Goal: Task Accomplishment & Management: Complete application form

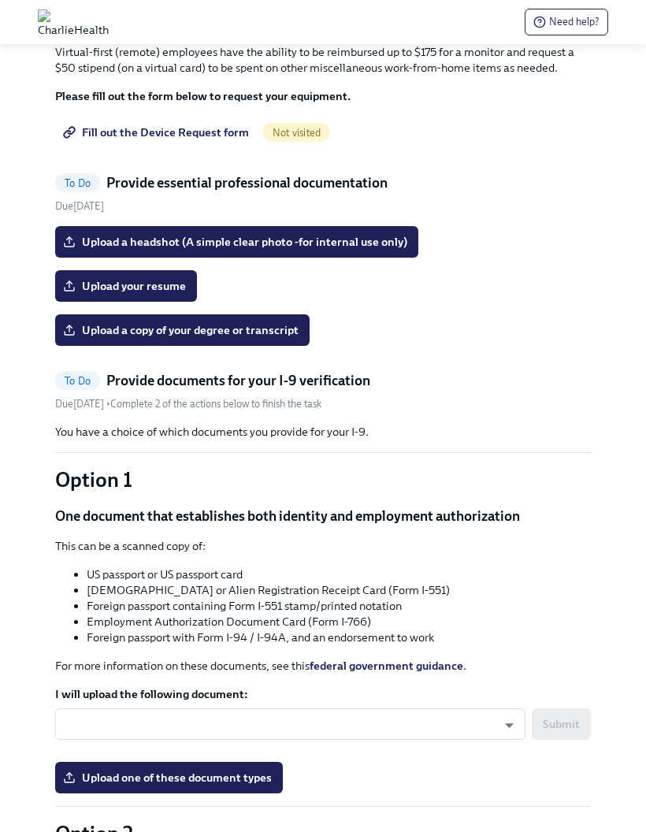
scroll to position [705, 0]
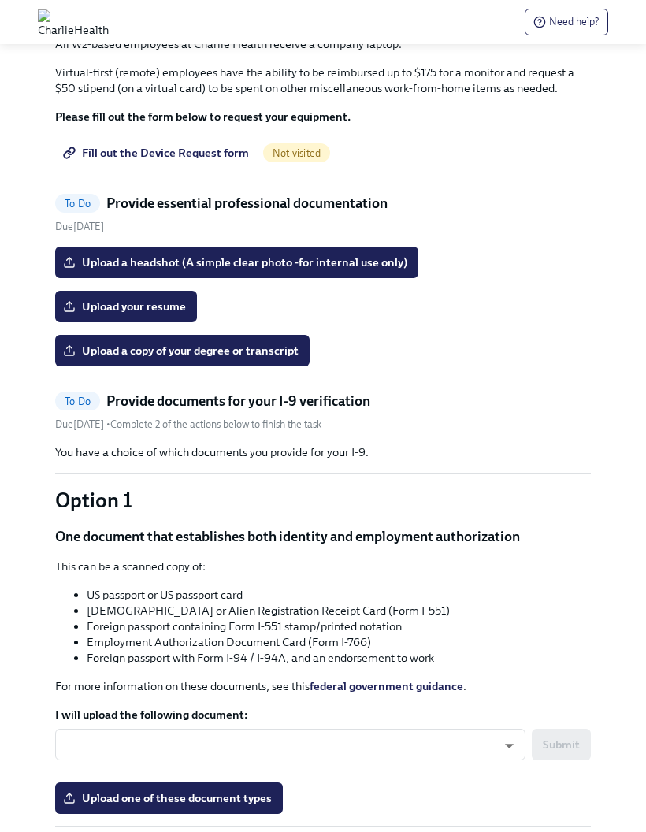
click at [181, 161] on span "Fill out the Device Request form" at bounding box center [157, 153] width 183 height 16
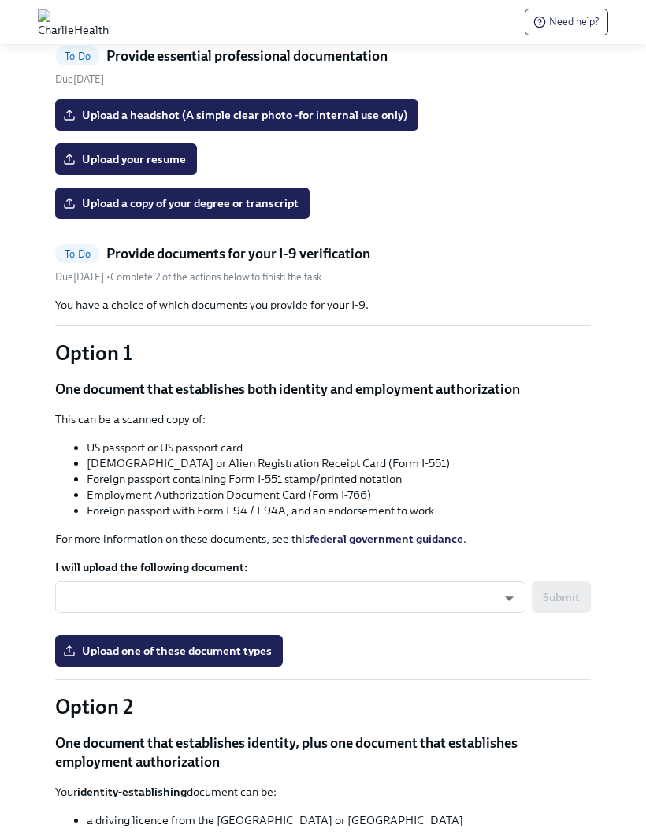
scroll to position [642, 0]
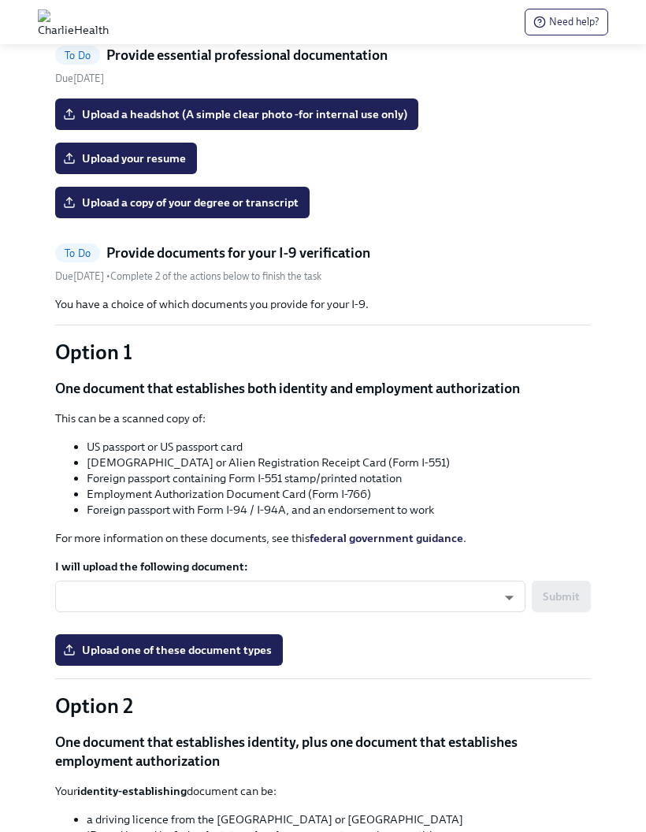
click at [150, 166] on span "Upload your resume" at bounding box center [126, 159] width 120 height 16
click at [0, 0] on input "Upload your resume" at bounding box center [0, 0] width 0 height 0
click at [143, 166] on span "Upload your resume" at bounding box center [126, 159] width 120 height 16
click at [0, 0] on input "Upload your resume" at bounding box center [0, 0] width 0 height 0
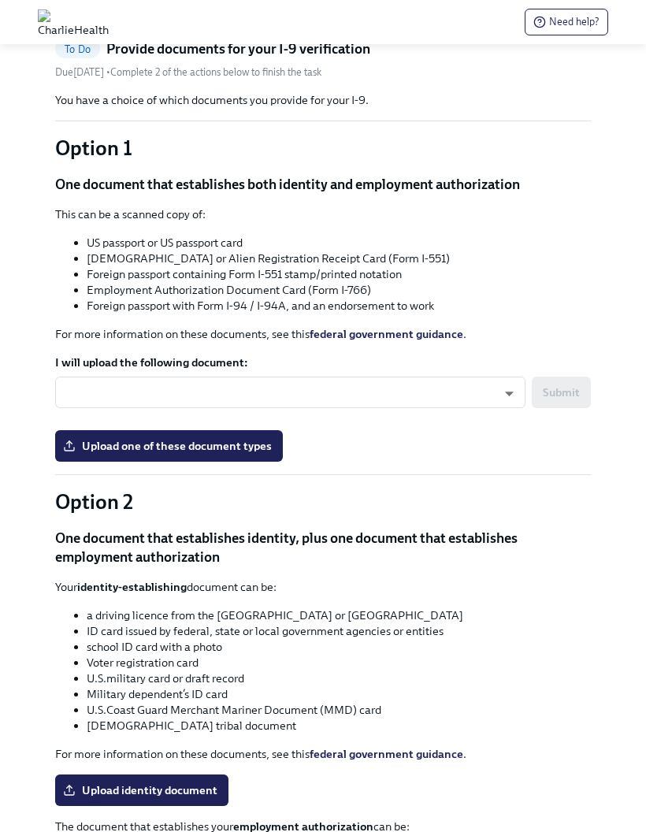
scroll to position [1004, 0]
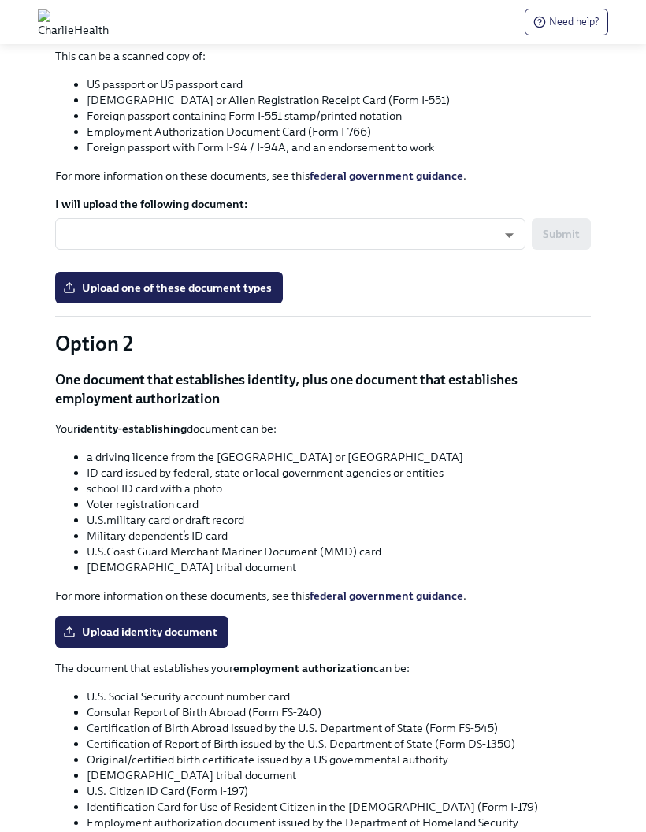
click at [303, 472] on body "Need help? Hi [PERSON_NAME]! This is your personal task list for [PERSON_NAME] …" at bounding box center [323, 299] width 646 height 2607
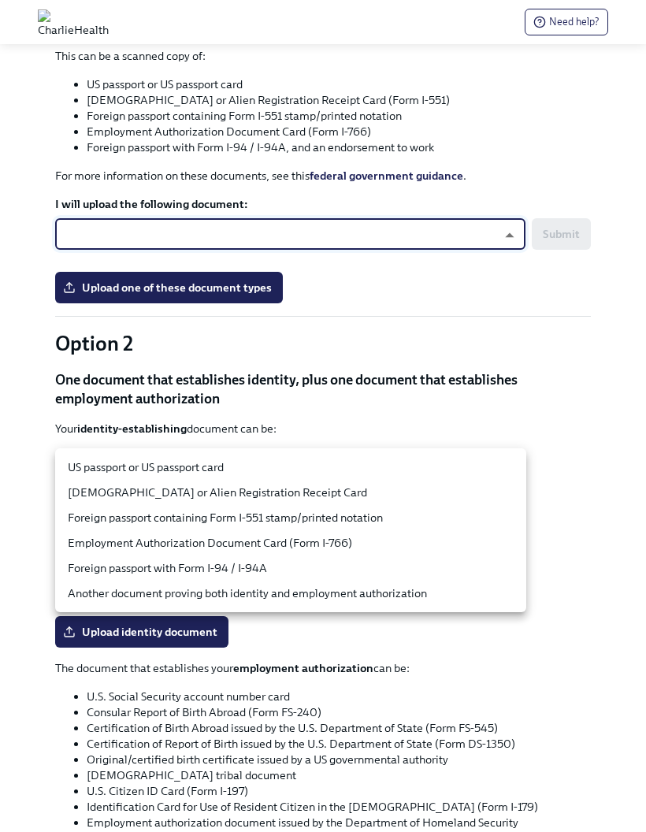
click at [252, 467] on li "US passport or US passport card" at bounding box center [290, 467] width 471 height 25
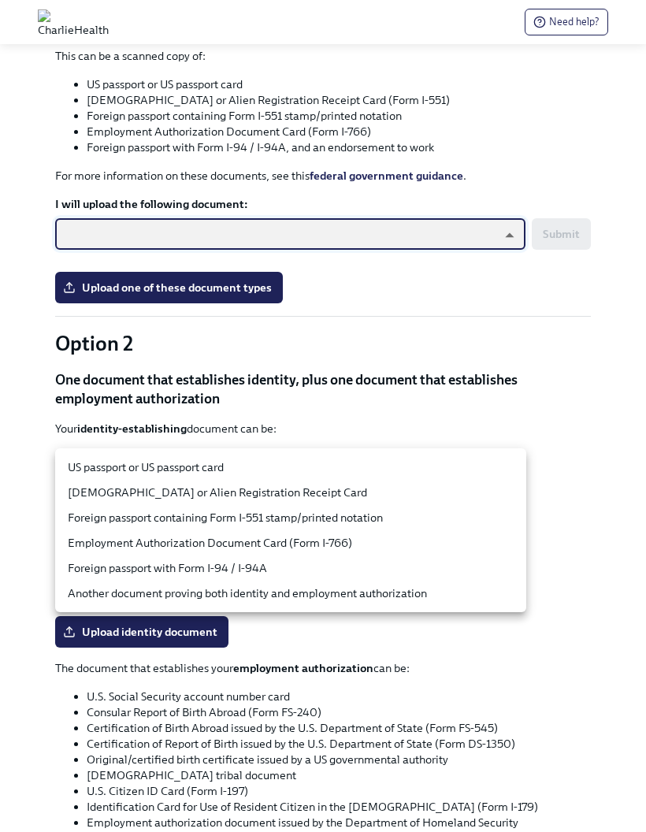
type input "tm035QtdH"
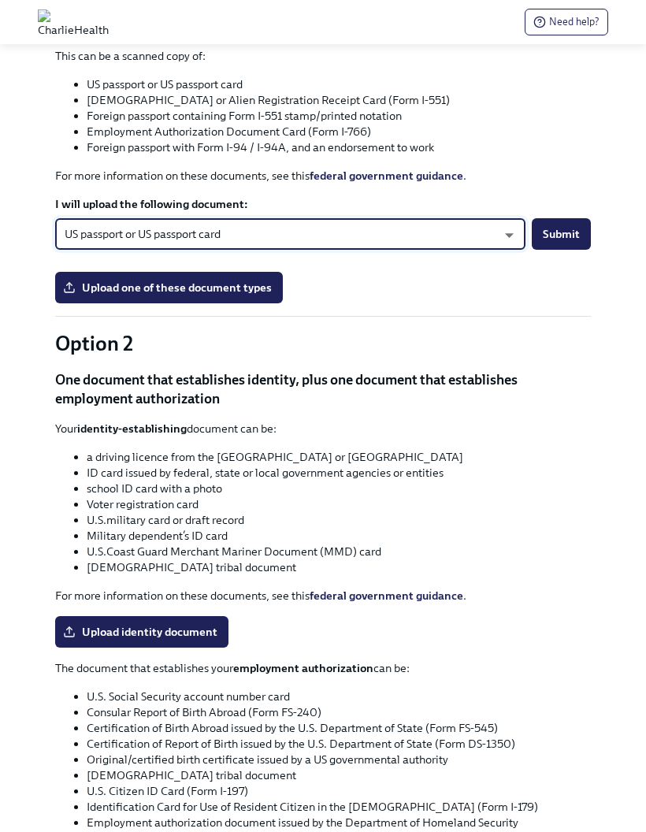
click at [245, 296] on span "Upload one of these document types" at bounding box center [169, 288] width 206 height 16
click at [0, 0] on input "Upload one of these document types" at bounding box center [0, 0] width 0 height 0
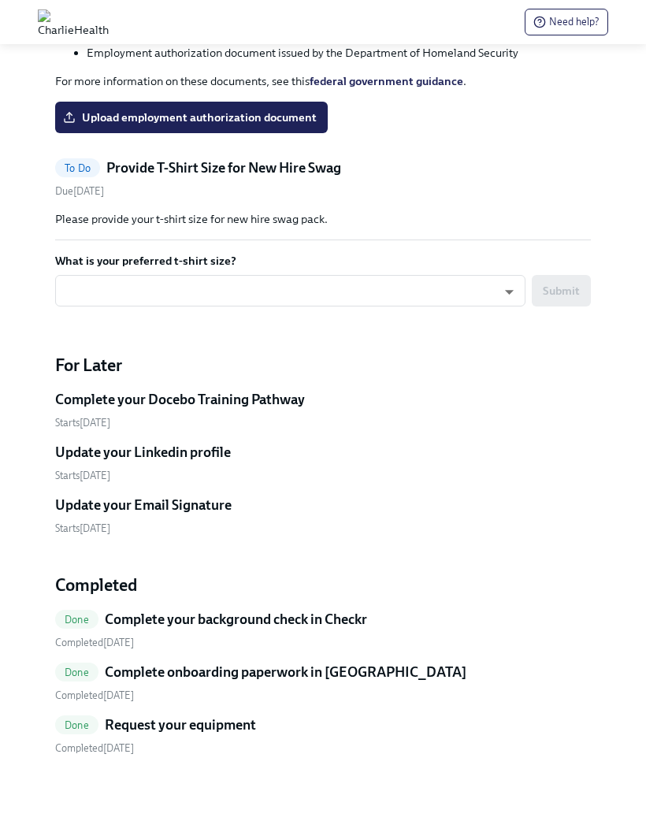
scroll to position [1777, 0]
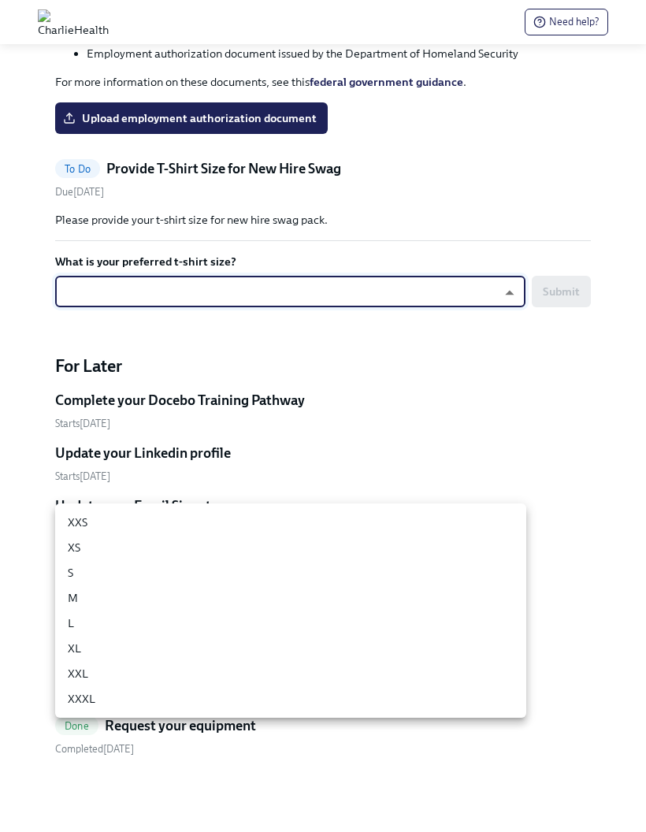
click at [434, 639] on li "XL" at bounding box center [290, 648] width 471 height 25
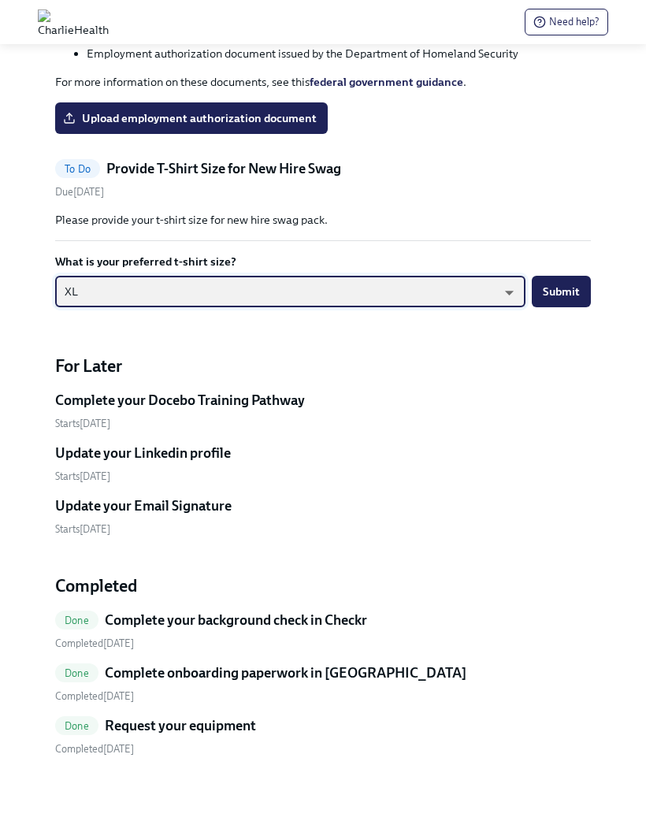
scroll to position [1875, 0]
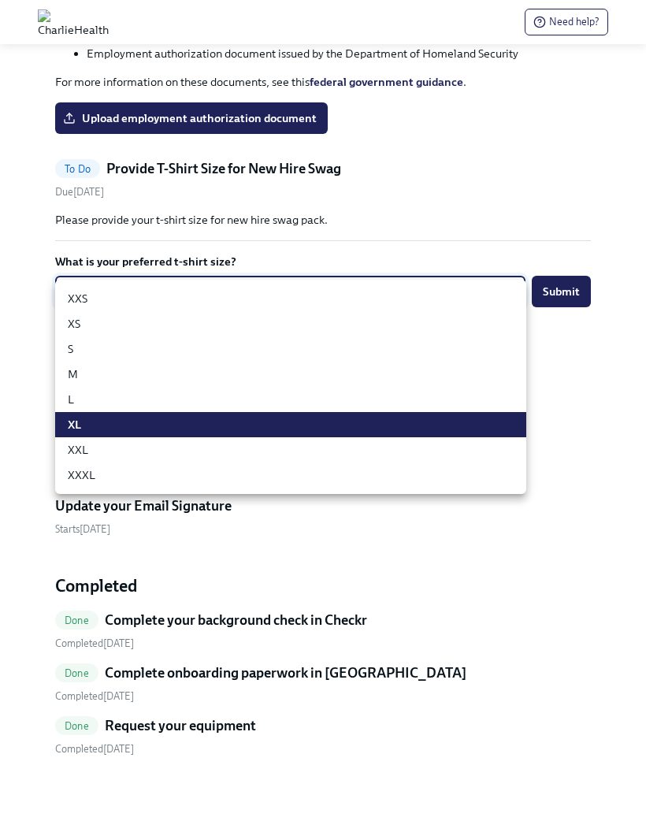
click at [311, 385] on li "M" at bounding box center [290, 374] width 471 height 25
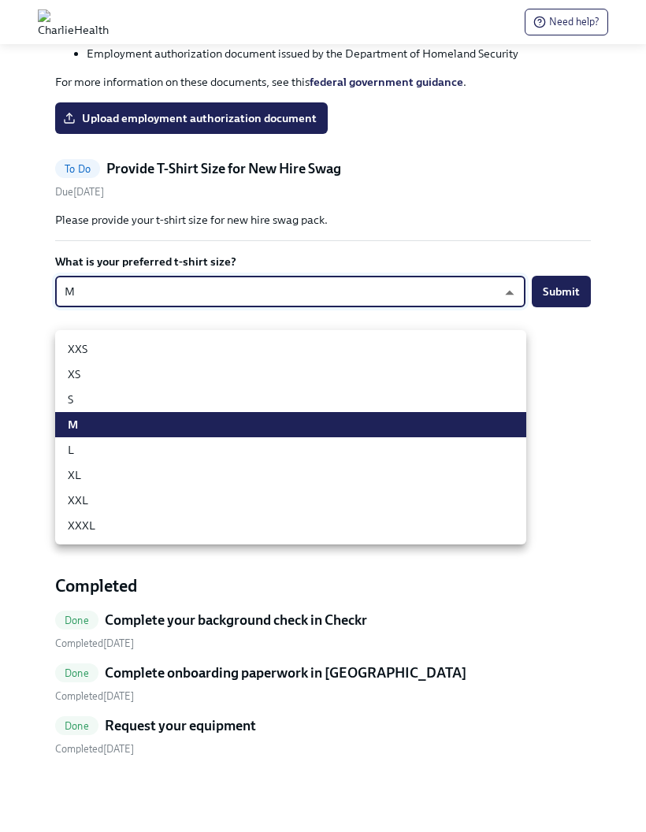
click at [94, 451] on li "L" at bounding box center [290, 450] width 471 height 25
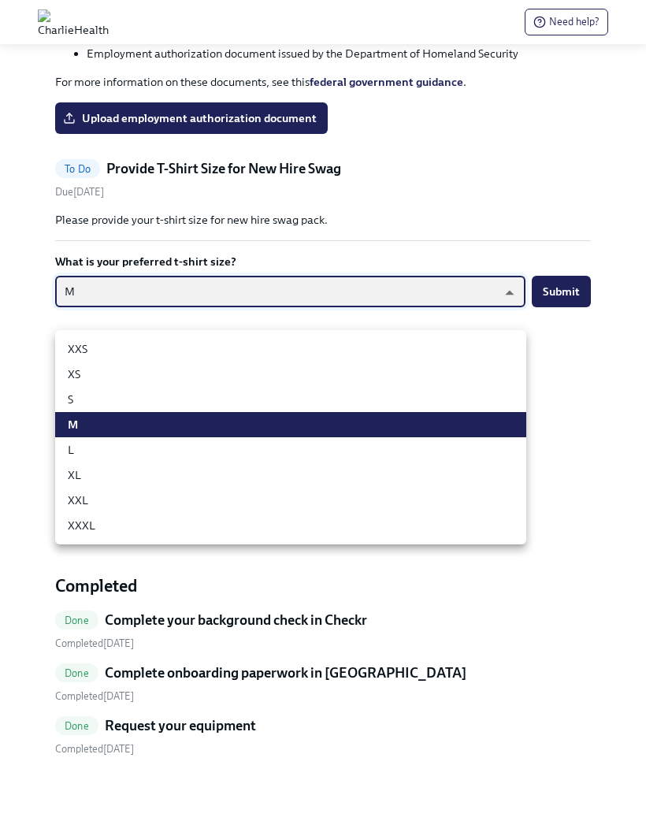
type input "-gFL8YKG_"
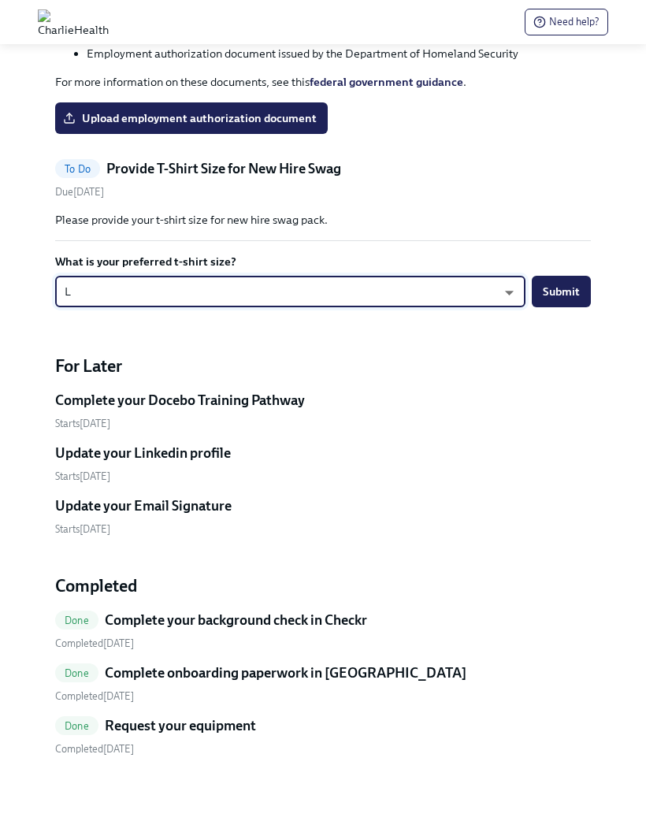
click at [572, 300] on span "Submit" at bounding box center [561, 292] width 37 height 16
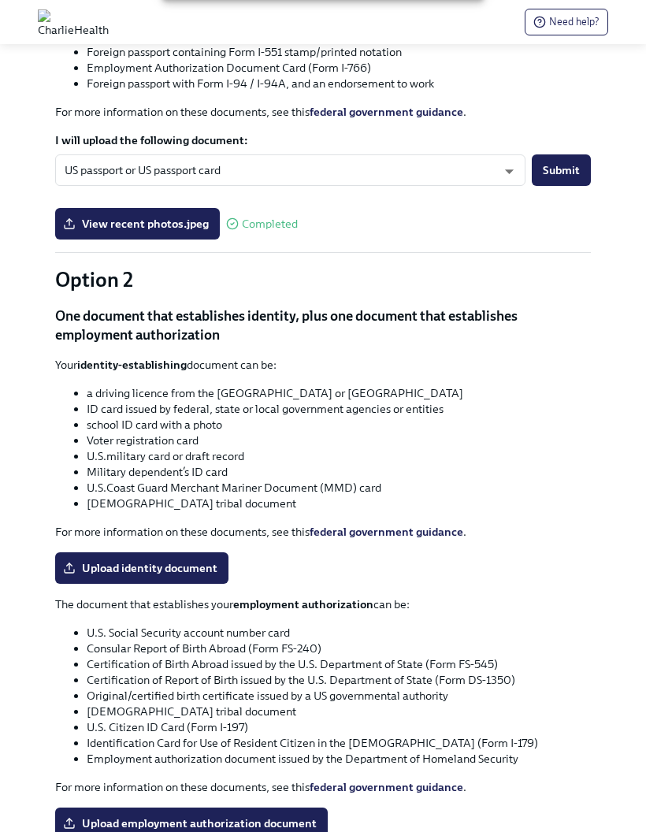
scroll to position [1069, 0]
click at [564, 178] on span "Submit" at bounding box center [561, 170] width 37 height 16
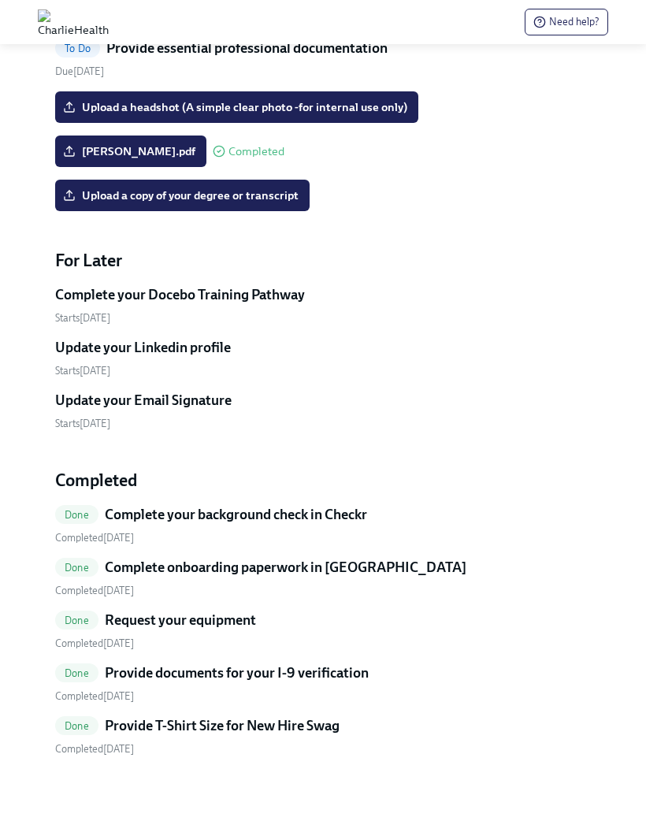
scroll to position [814, 0]
